Goal: Information Seeking & Learning: Learn about a topic

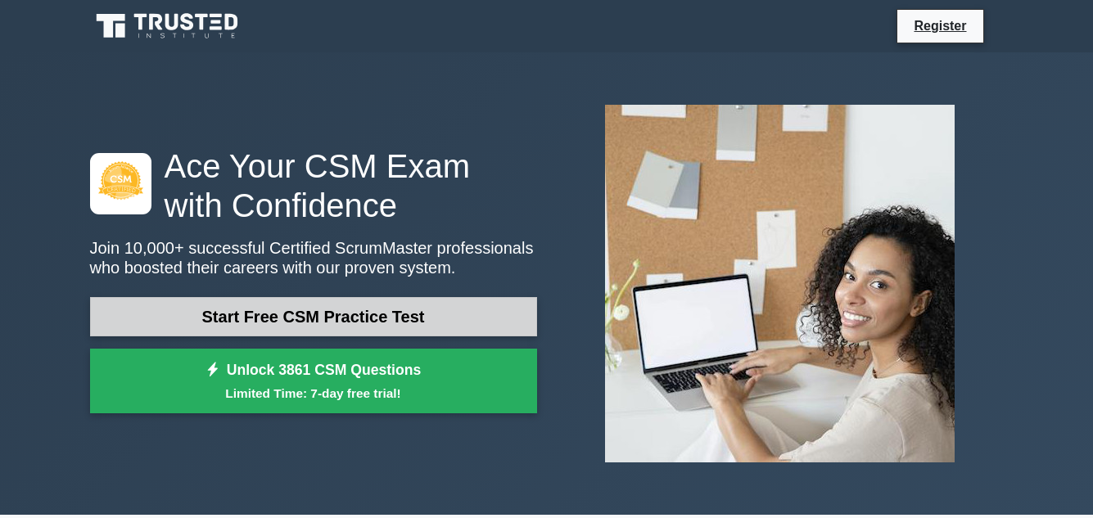
click at [376, 314] on link "Start Free CSM Practice Test" at bounding box center [313, 316] width 447 height 39
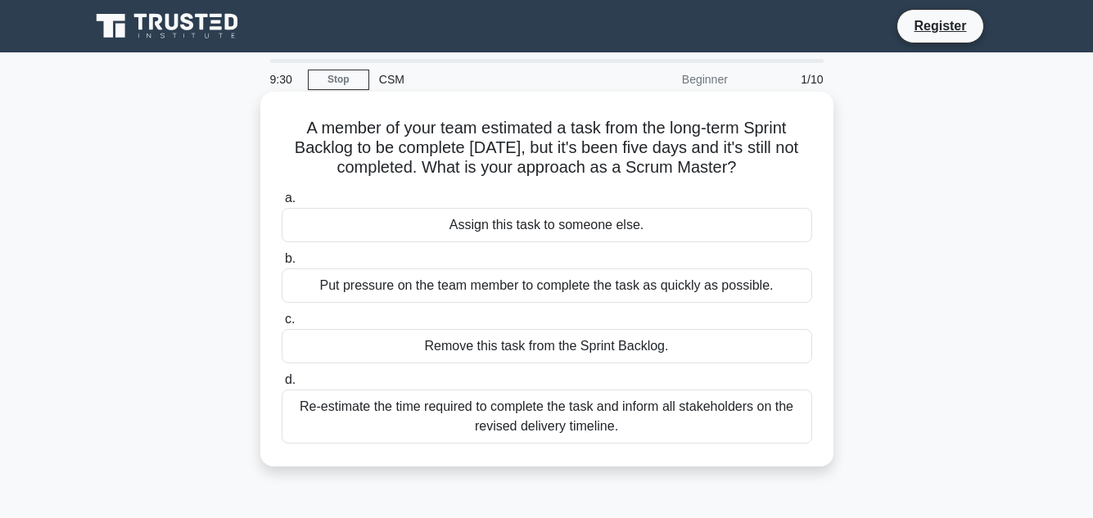
click at [552, 425] on div "Re-estimate the time required to complete the task and inform all stakeholders …" at bounding box center [547, 417] width 530 height 54
click at [282, 385] on input "d. Re-estimate the time required to complete the task and inform all stakeholde…" at bounding box center [282, 380] width 0 height 11
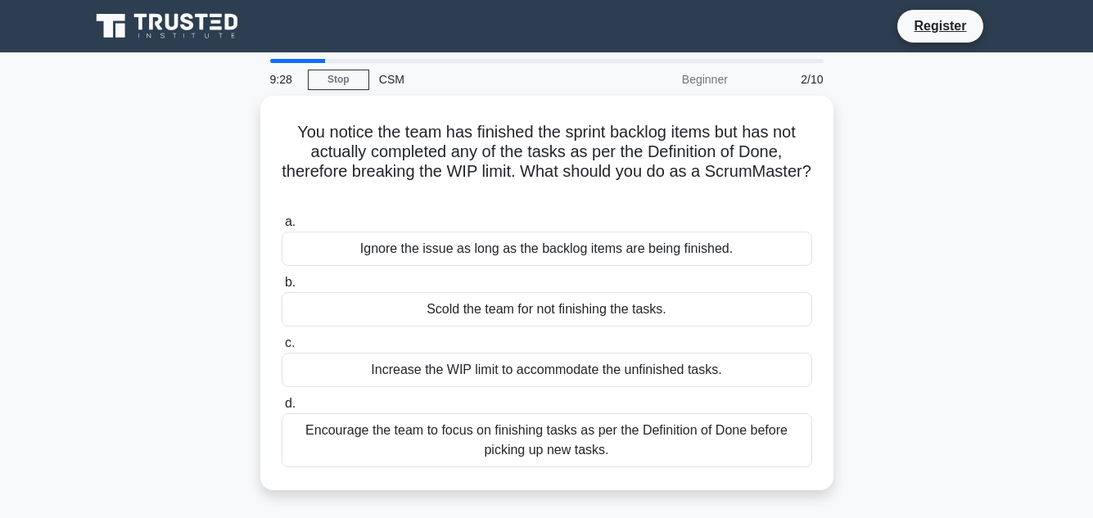
click at [552, 425] on div "Encourage the team to focus on finishing tasks as per the Definition of Done be…" at bounding box center [547, 440] width 530 height 54
click at [282, 409] on input "d. Encourage the team to focus on finishing tasks as per the Definition of Done…" at bounding box center [282, 404] width 0 height 11
